Goal: Task Accomplishment & Management: Manage account settings

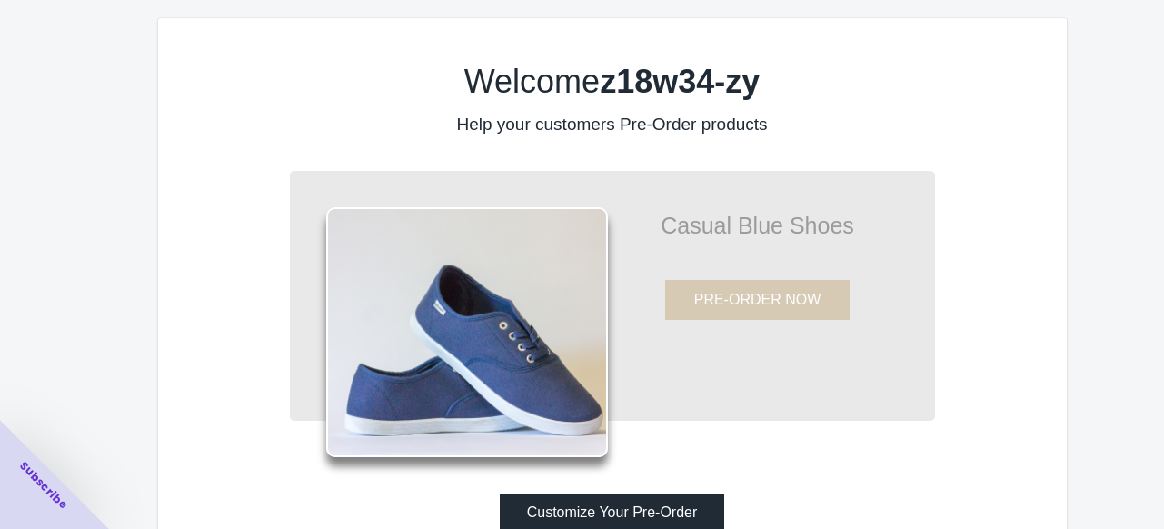
click at [1055, 307] on div "Welcome z18w34-zy Help your customers Pre-Order products Casual Blue Shoes PRE-…" at bounding box center [612, 293] width 908 height 550
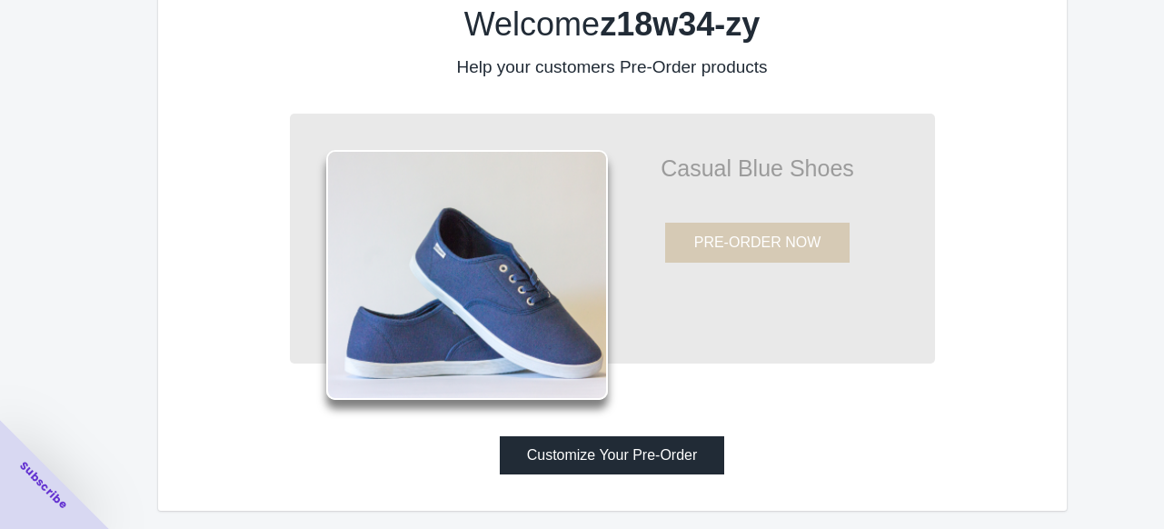
scroll to position [62, 0]
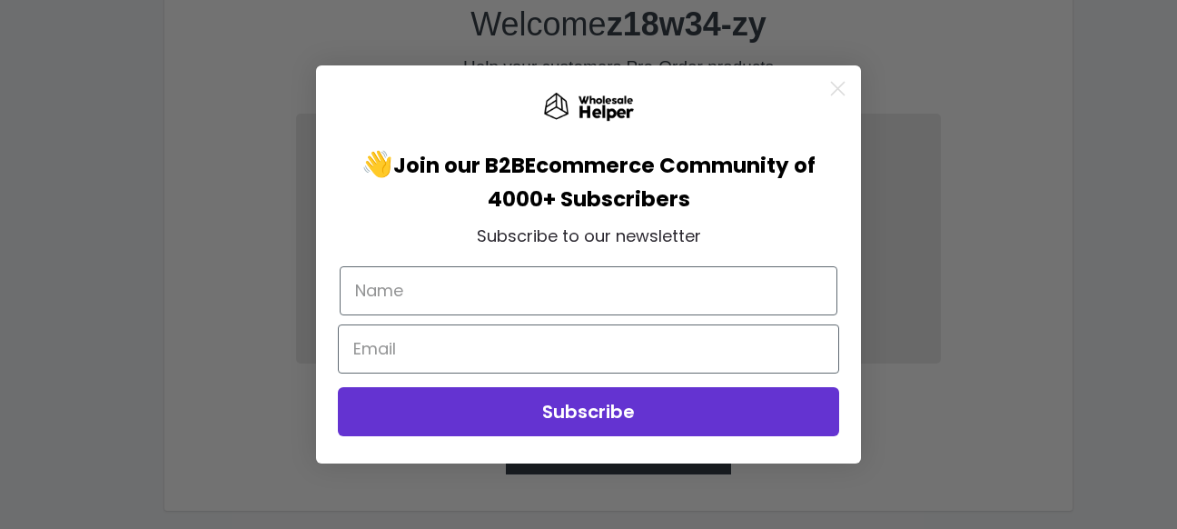
click at [832, 90] on circle "Close dialog" at bounding box center [838, 89] width 30 height 30
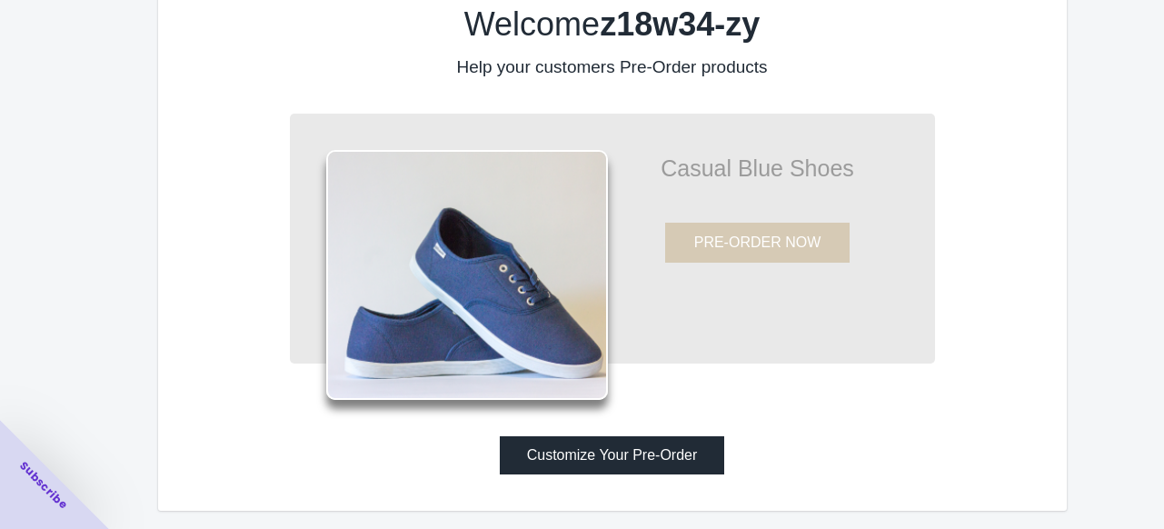
click at [680, 453] on button "Customize Your Pre-Order" at bounding box center [612, 455] width 225 height 38
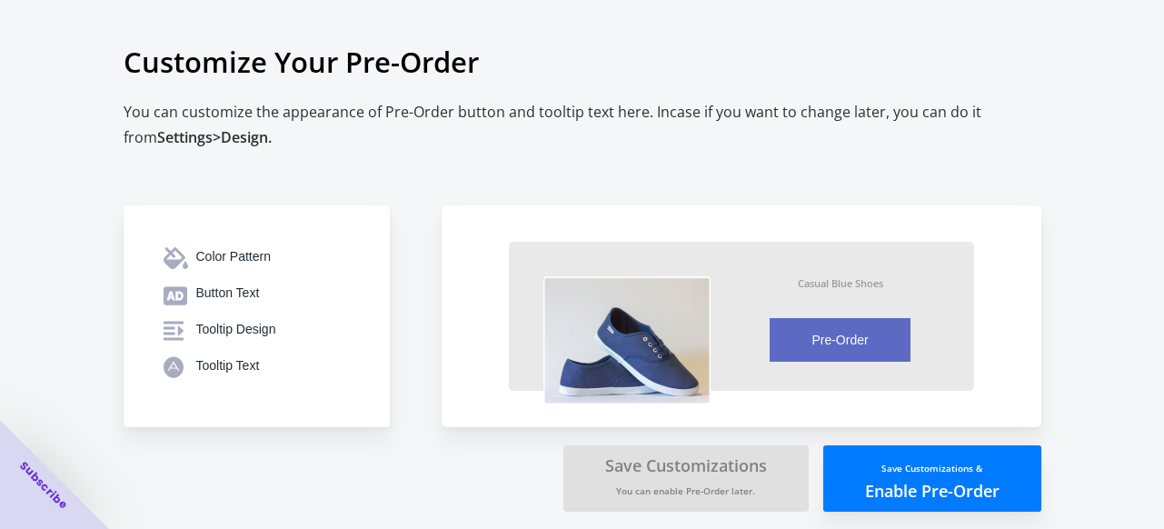
scroll to position [5, 0]
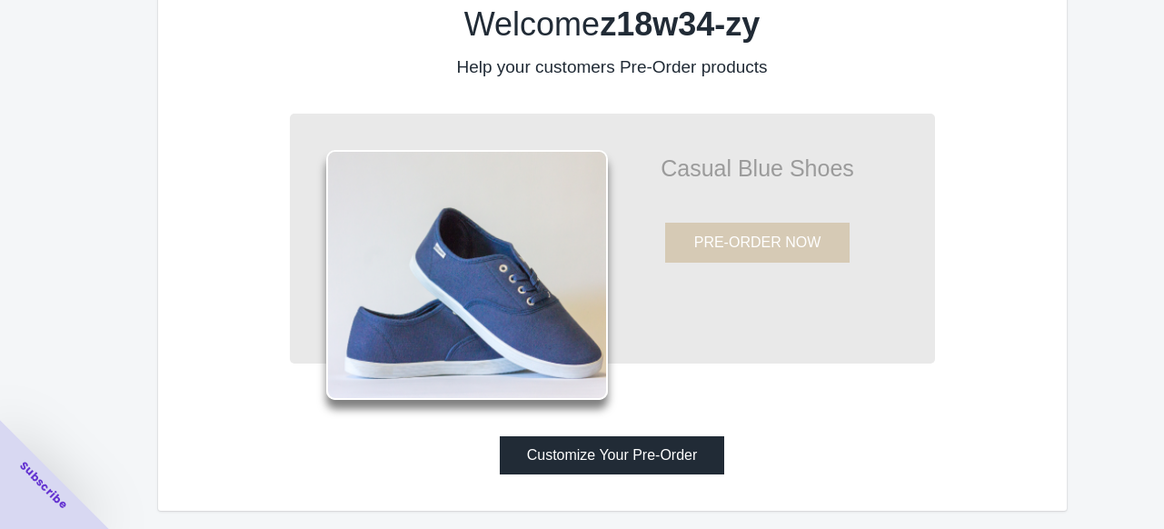
scroll to position [62, 0]
click at [683, 457] on button "Customize Your Pre-Order" at bounding box center [612, 455] width 225 height 38
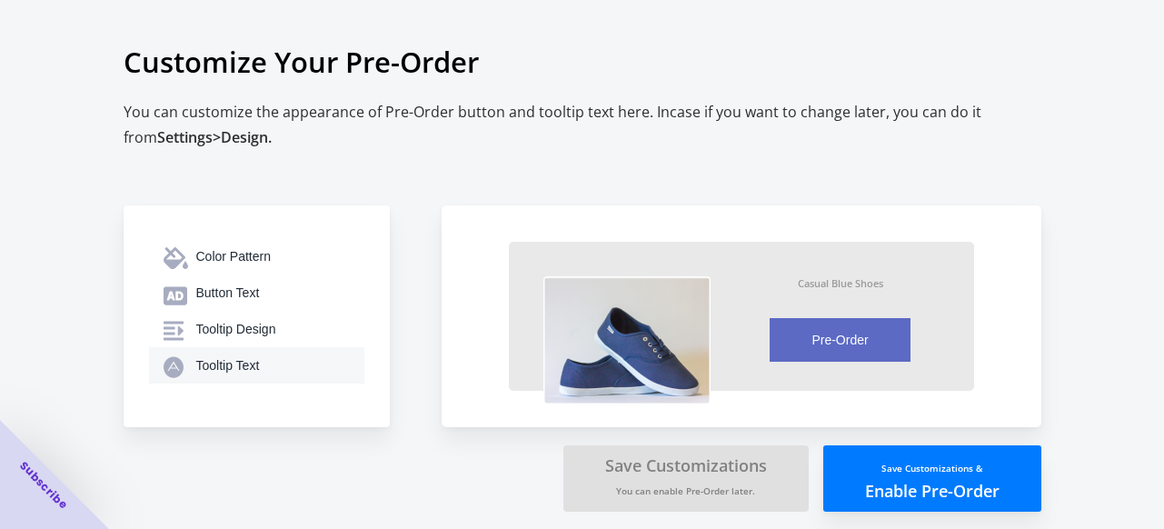
scroll to position [5, 0]
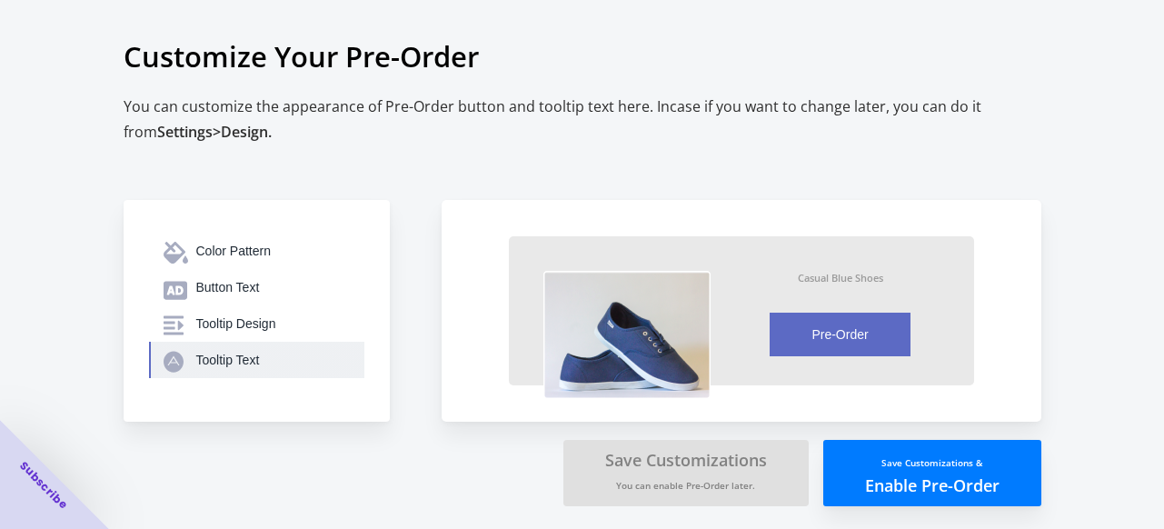
click at [253, 366] on div "Tooltip Text" at bounding box center [273, 360] width 154 height 18
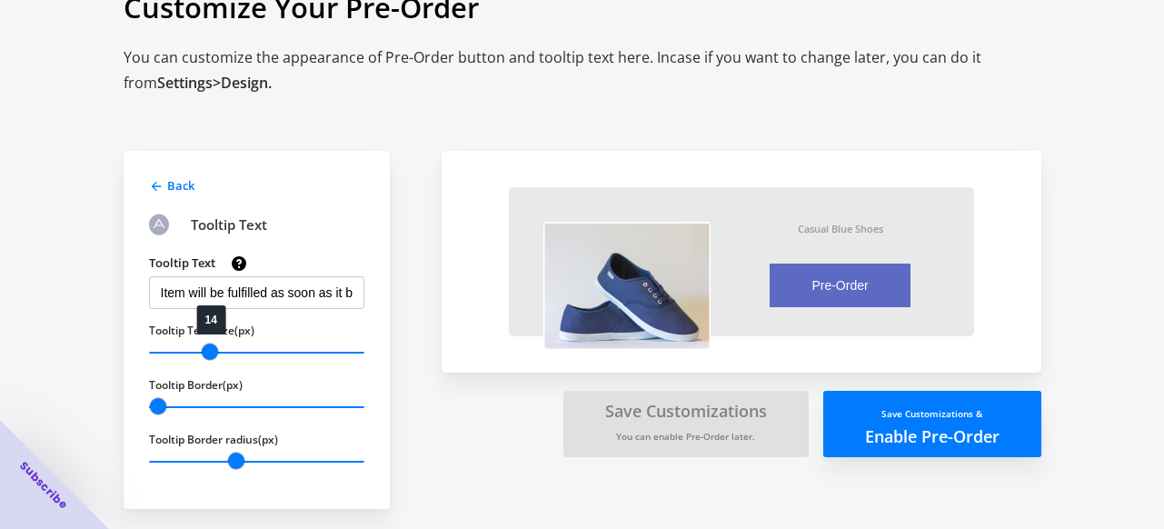
scroll to position [59, 0]
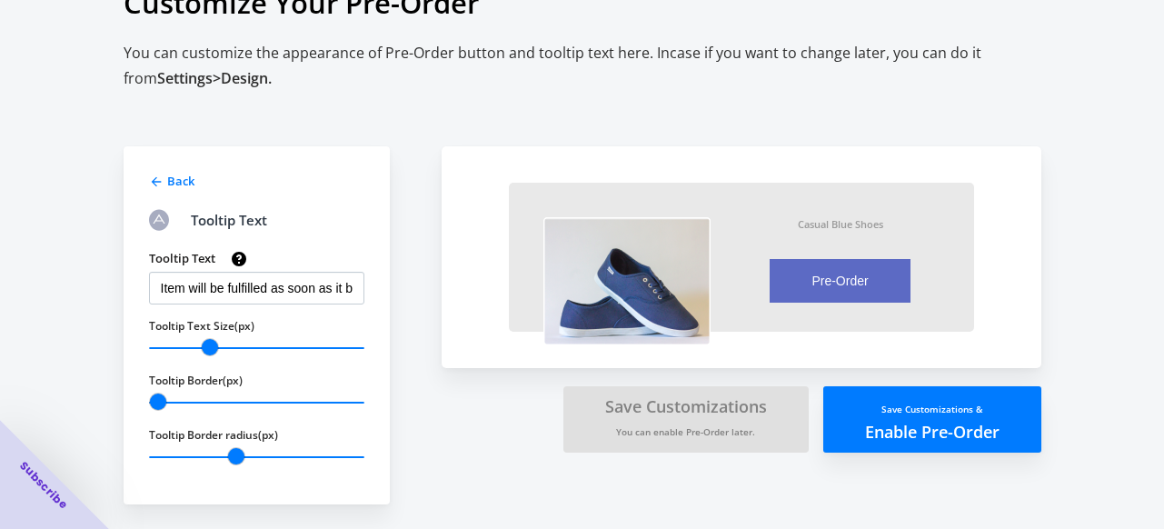
click at [154, 178] on icon at bounding box center [156, 182] width 10 height 10
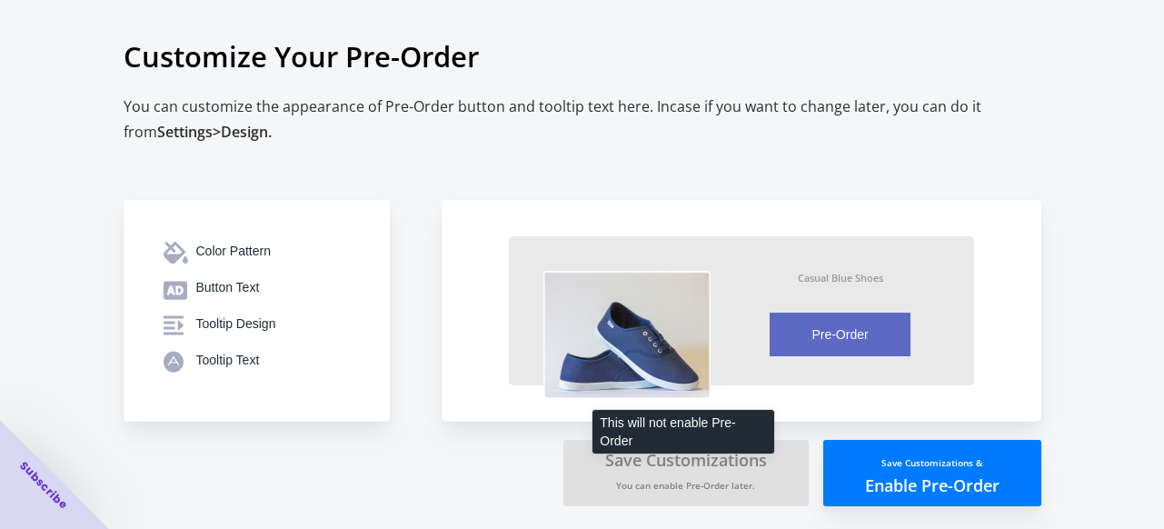
click at [719, 480] on small "You can enable Pre-Order later." at bounding box center [685, 485] width 139 height 13
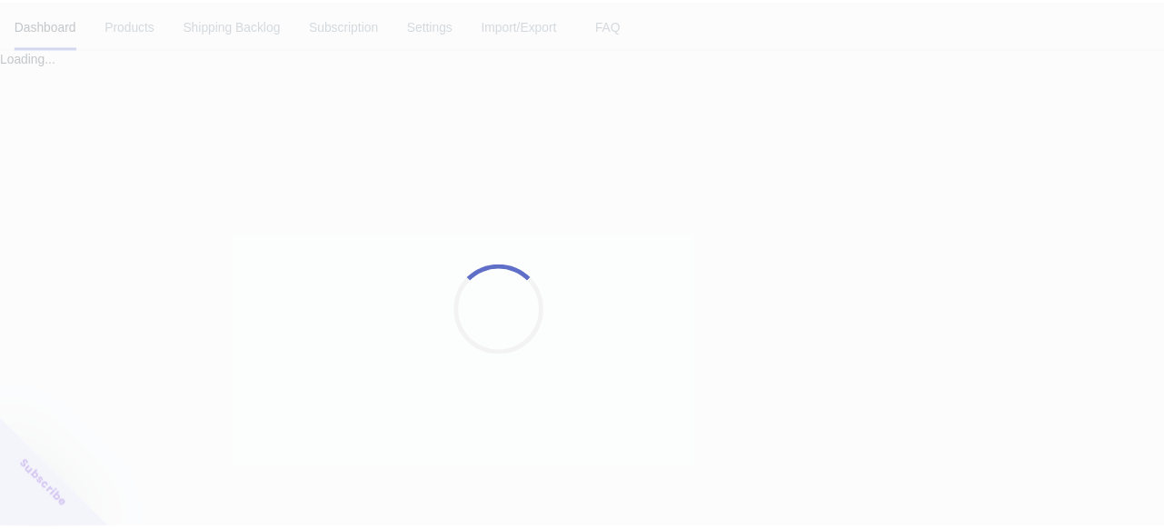
scroll to position [5, 0]
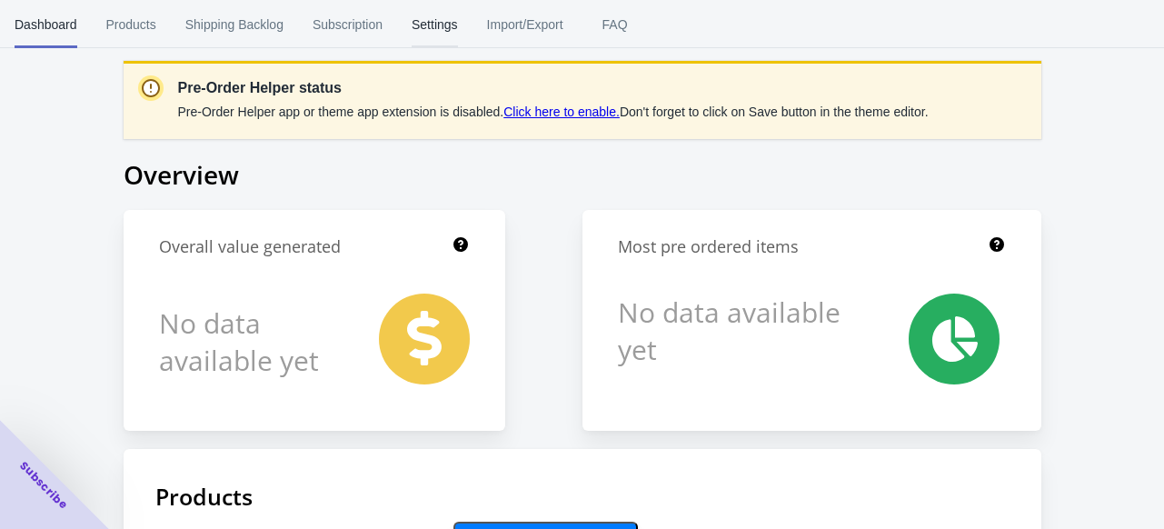
click at [445, 42] on span "Settings" at bounding box center [435, 24] width 46 height 47
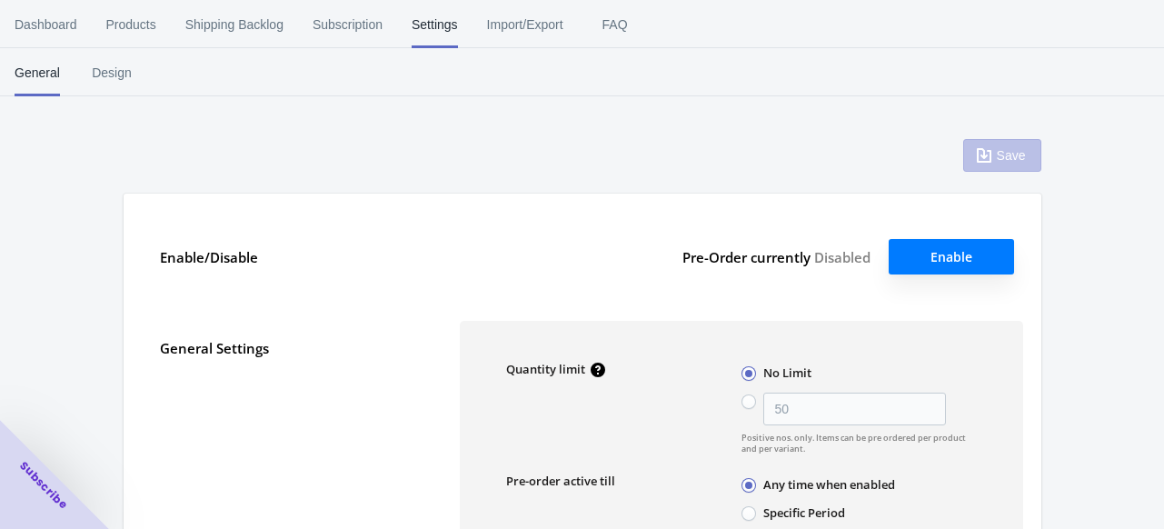
type input "50"
type textarea "Inventory level is <qty>. Some of the items will be pre-ordered."
type textarea "Only <qty> items left in stock."
type textarea "A maximum of <qty> products can be pre ordered."
click at [116, 31] on span "Products" at bounding box center [131, 24] width 50 height 47
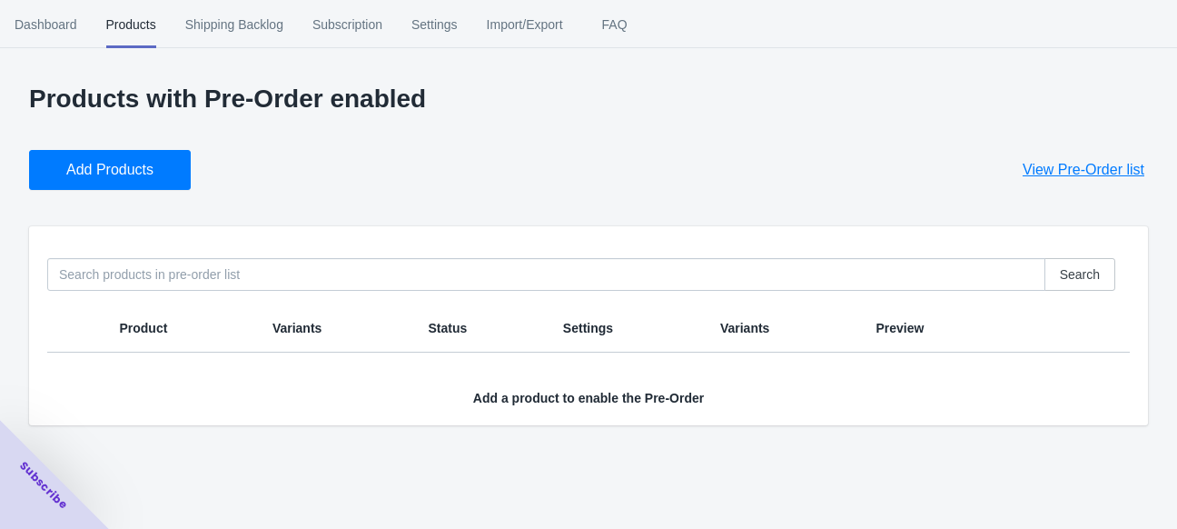
click at [127, 333] on span "Product" at bounding box center [143, 328] width 48 height 15
click at [137, 170] on span "Add Products" at bounding box center [109, 170] width 87 height 18
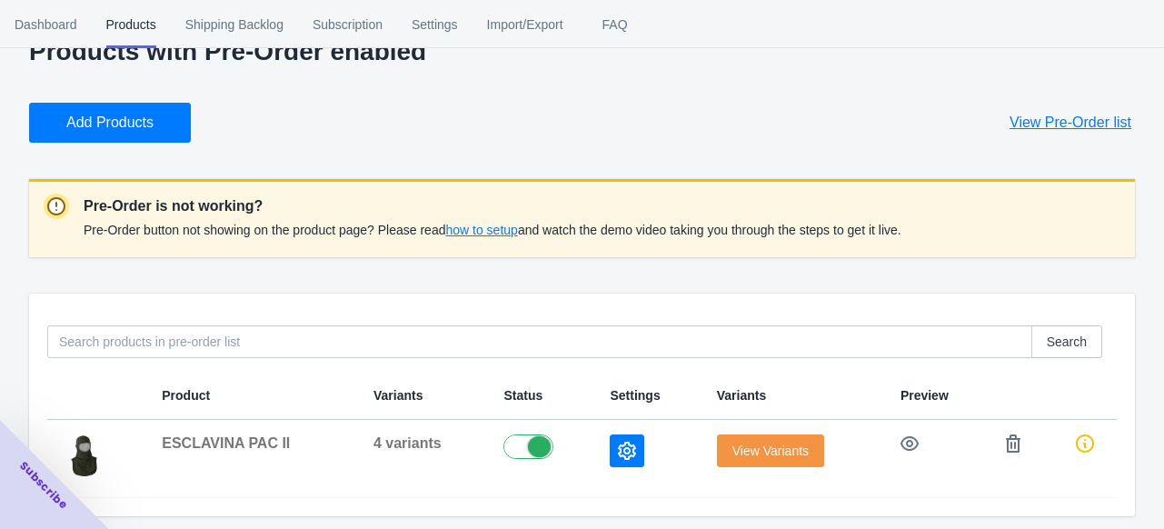
scroll to position [51, 0]
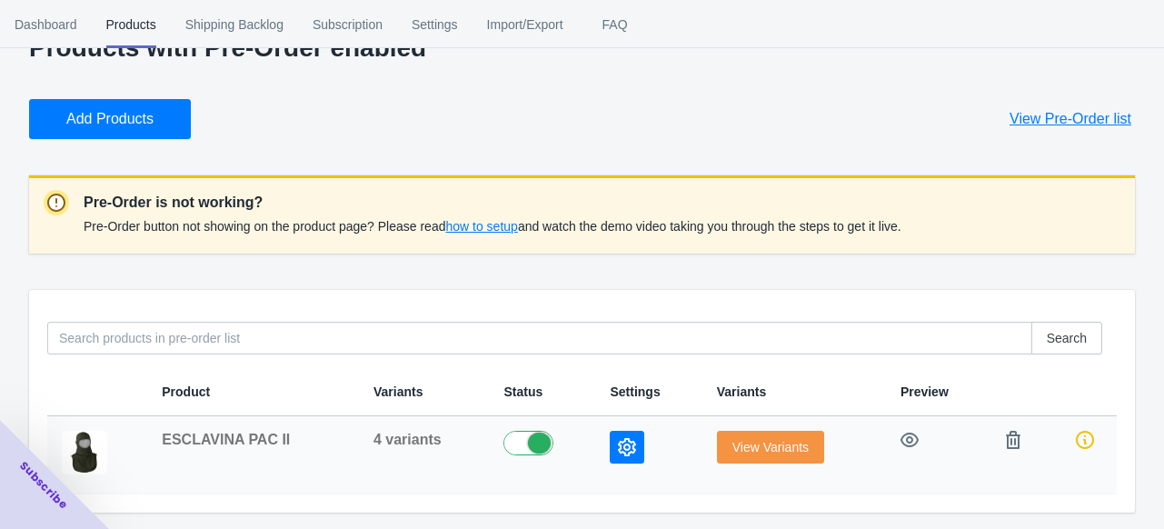
click at [418, 437] on span "4 variants" at bounding box center [407, 439] width 68 height 15
click at [636, 451] on button "button" at bounding box center [627, 447] width 35 height 33
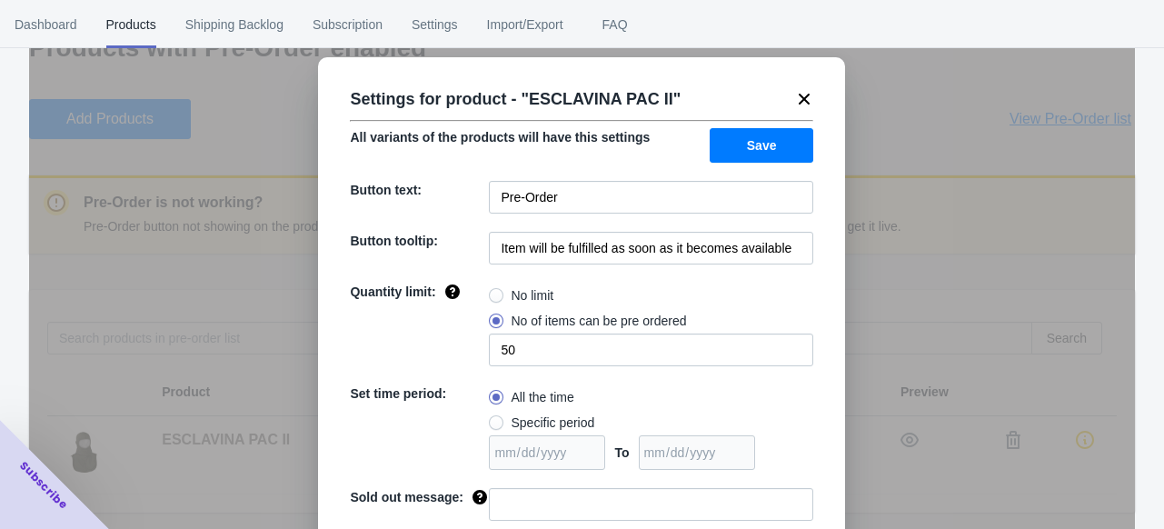
scroll to position [0, 0]
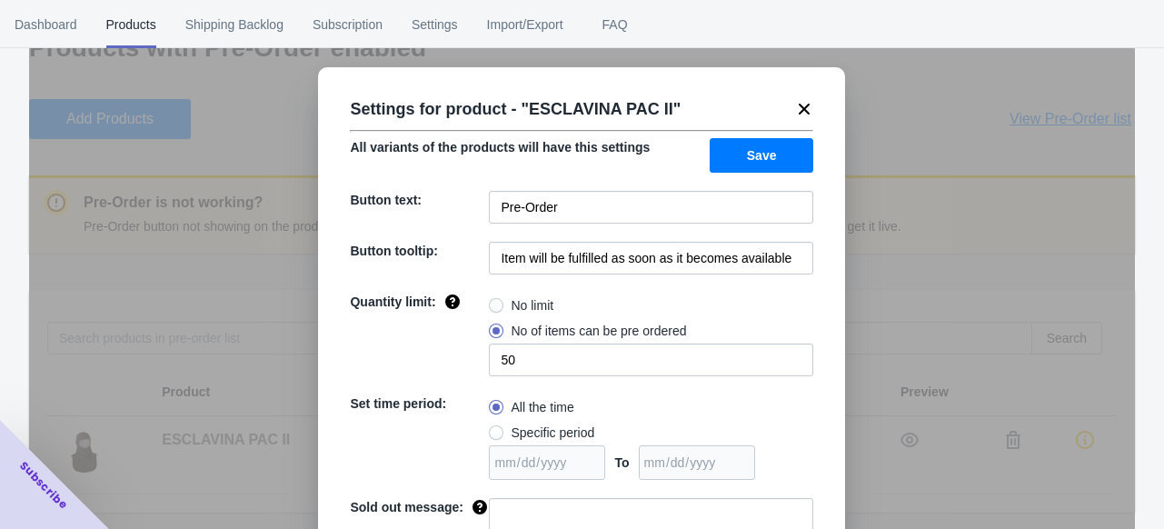
click at [803, 98] on div "Settings for product - " ESCLAVINA PAC II "" at bounding box center [574, 102] width 478 height 44
click at [796, 114] on icon at bounding box center [804, 109] width 18 height 18
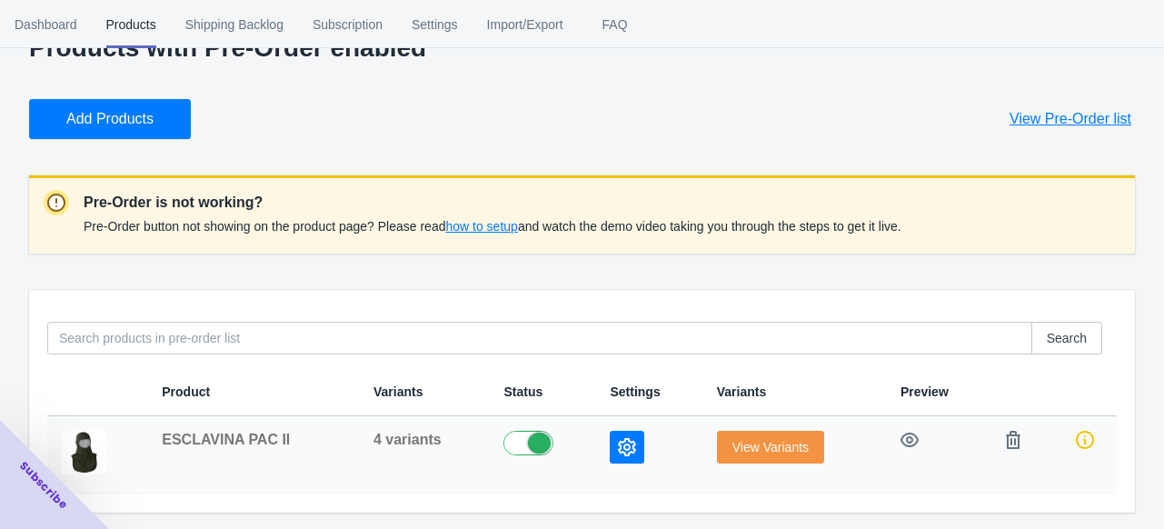
click at [414, 438] on span "4 variants" at bounding box center [407, 439] width 68 height 15
click at [745, 453] on span "View Variants" at bounding box center [770, 447] width 76 height 15
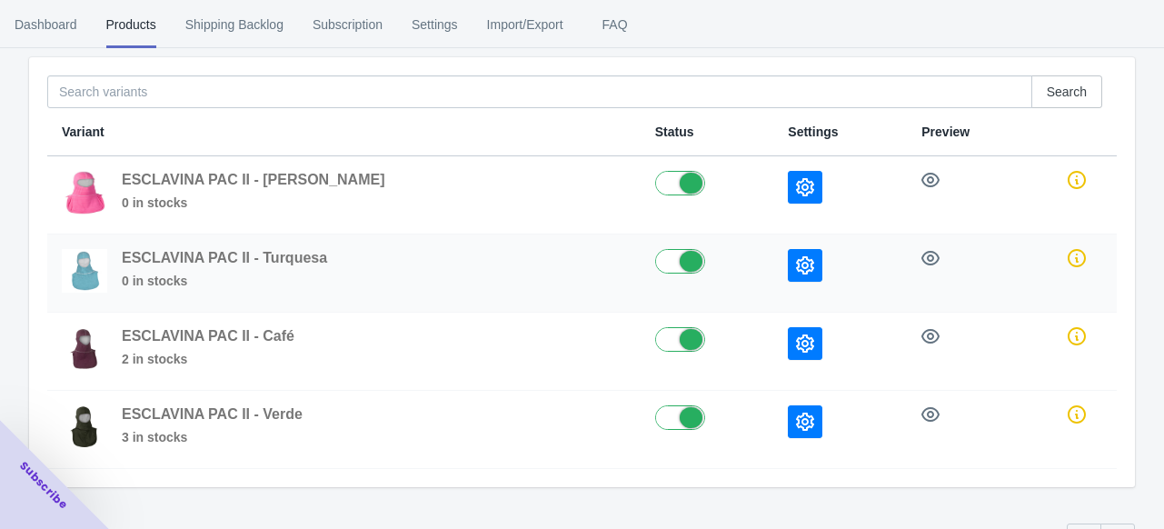
scroll to position [184, 0]
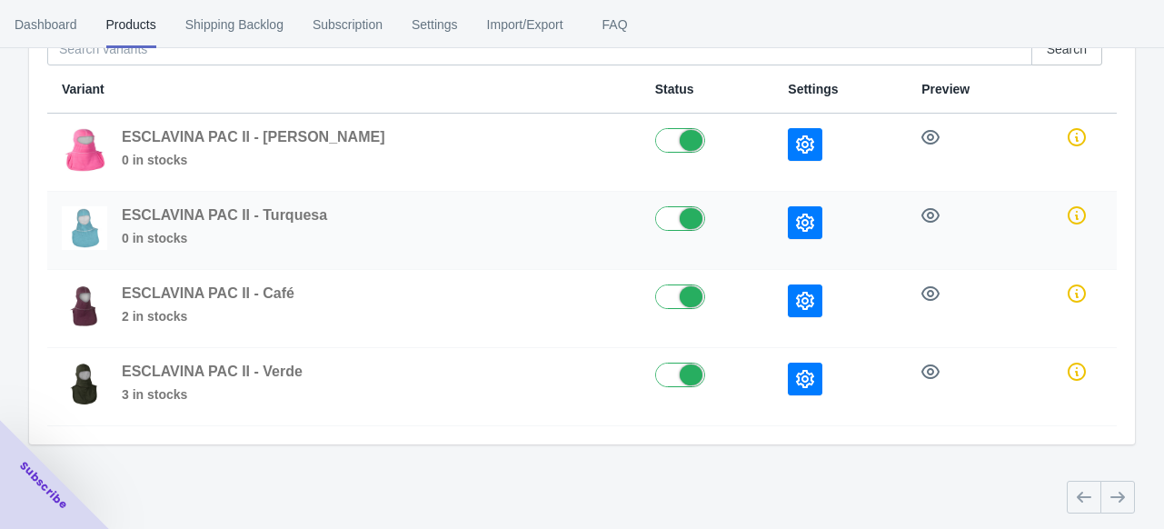
click at [655, 208] on label at bounding box center [707, 217] width 104 height 22
checkbox input "false"
click at [655, 293] on label at bounding box center [707, 295] width 104 height 22
checkbox input "false"
click at [655, 362] on label at bounding box center [707, 373] width 104 height 22
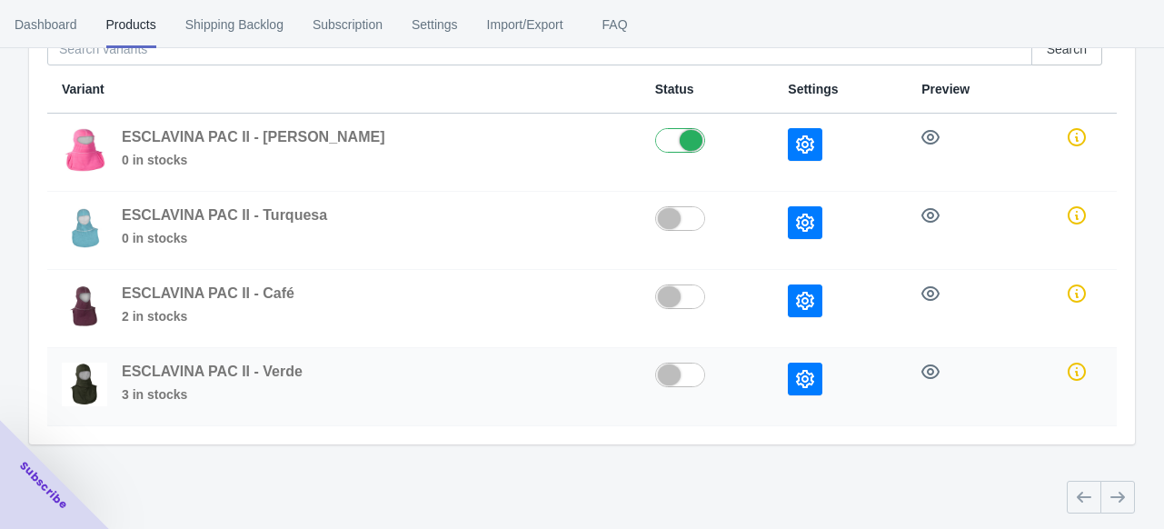
checkbox input "false"
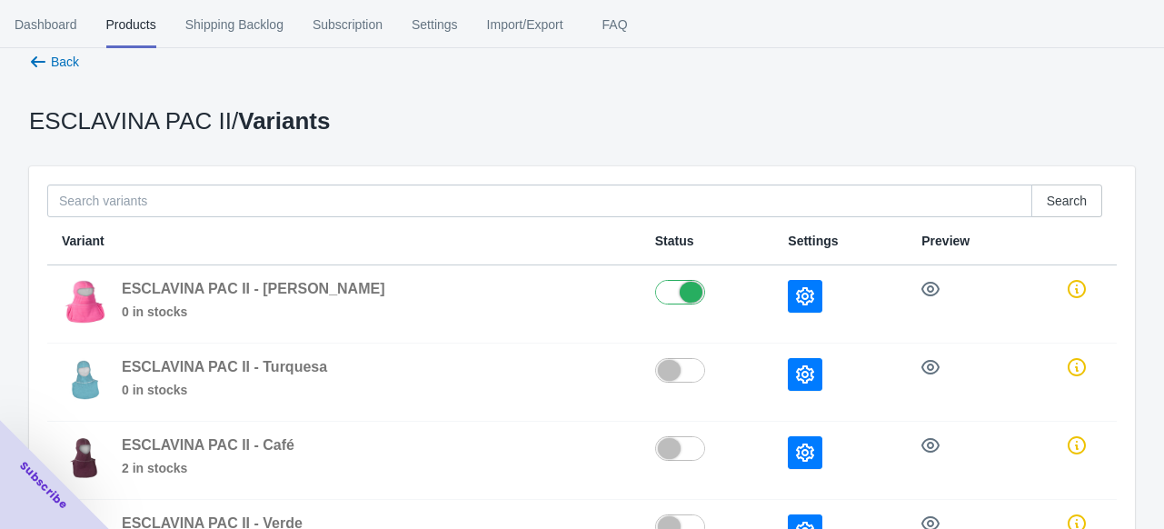
scroll to position [0, 0]
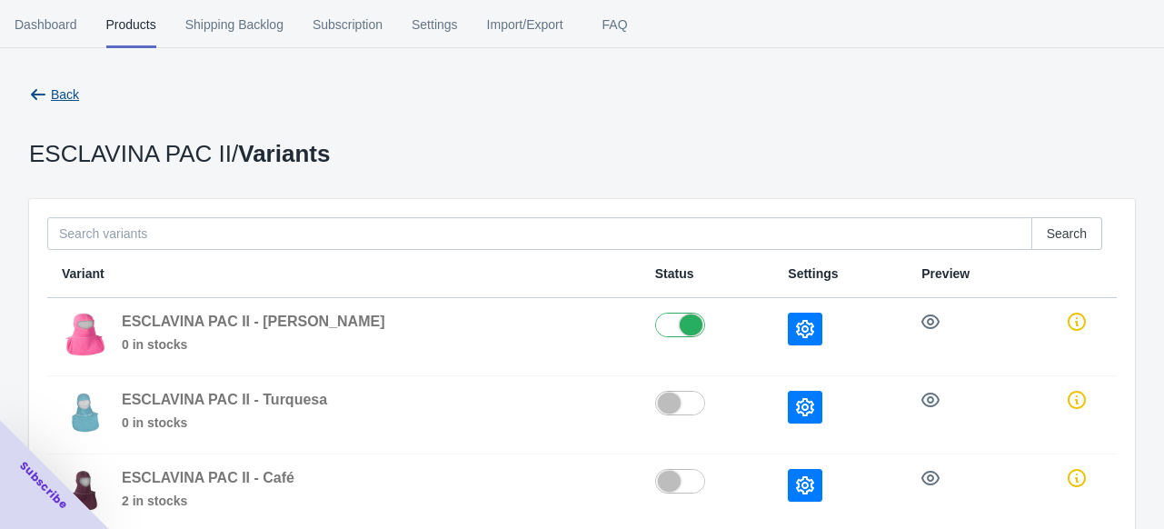
click at [43, 87] on icon "button" at bounding box center [38, 94] width 18 height 18
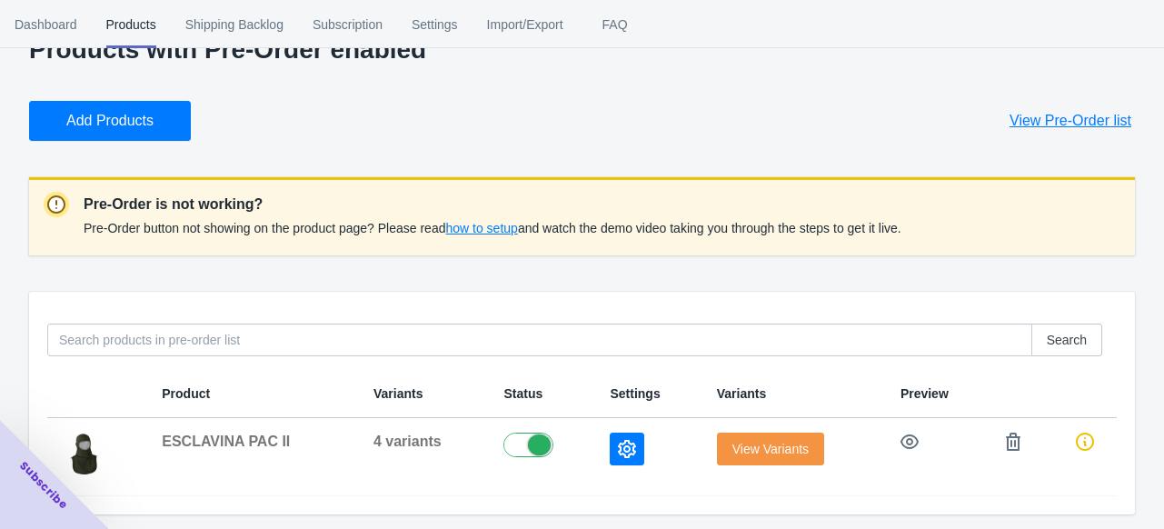
scroll to position [51, 0]
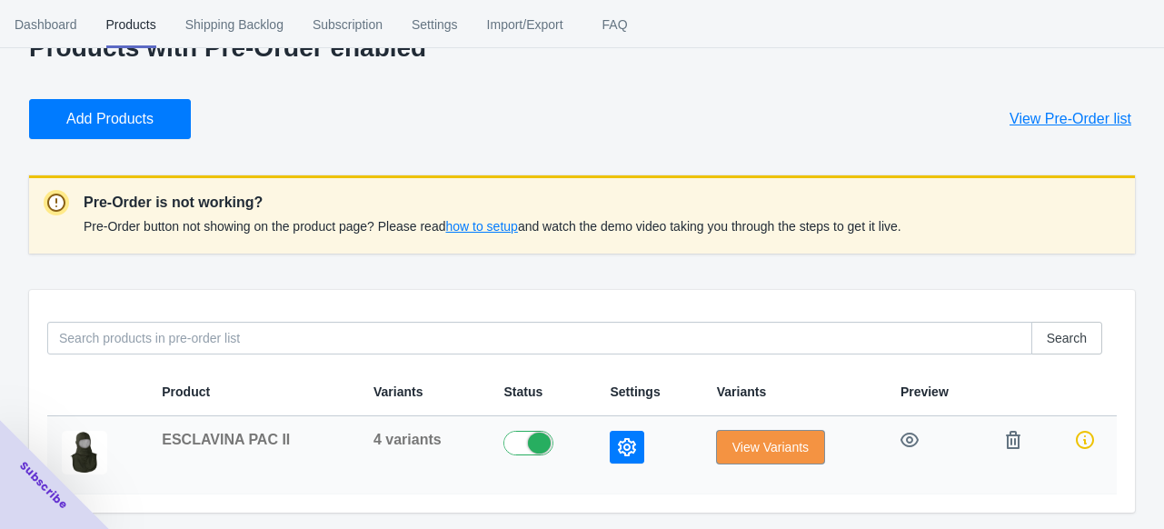
click at [789, 442] on span "View Variants" at bounding box center [770, 447] width 76 height 15
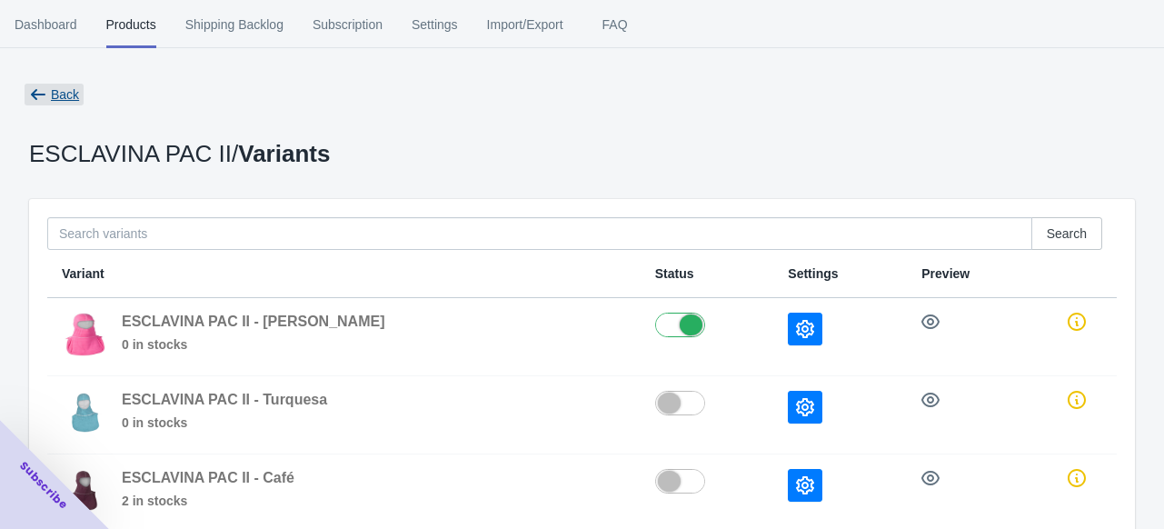
click at [52, 90] on span "Back" at bounding box center [65, 94] width 28 height 15
